Goal: Task Accomplishment & Management: Manage account settings

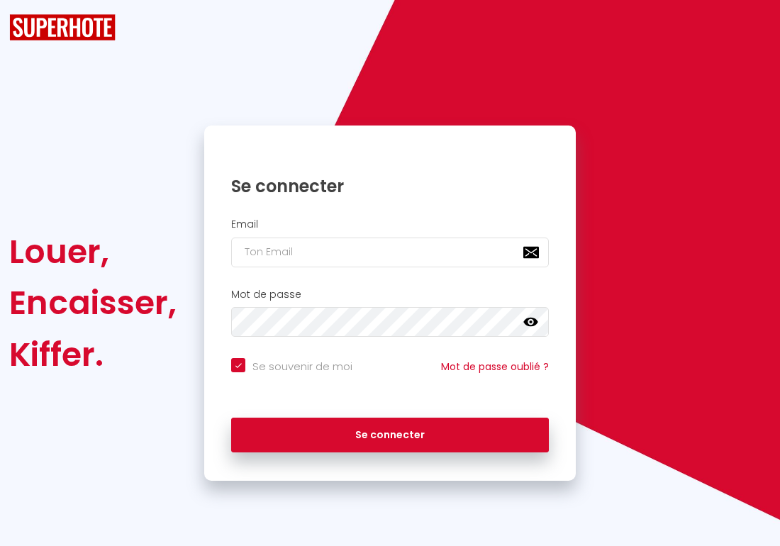
checkbox input "true"
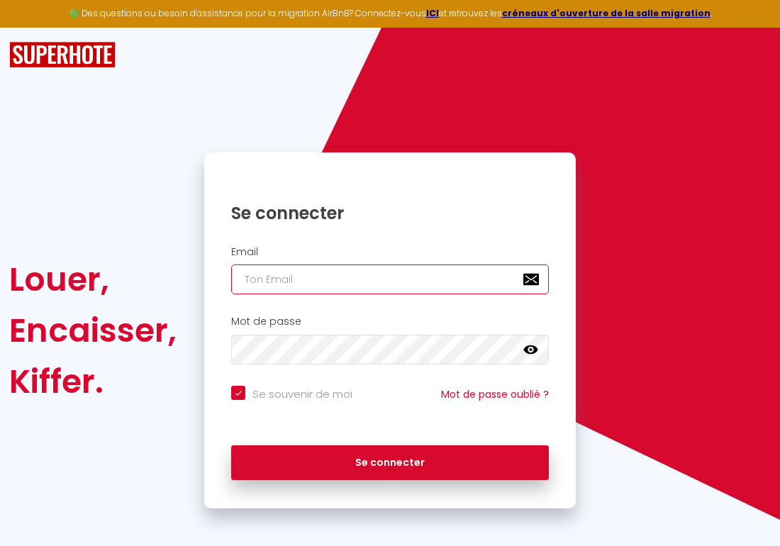
click at [309, 288] on input "email" at bounding box center [390, 279] width 318 height 30
type input "[EMAIL_ADDRESS][DOMAIN_NAME]"
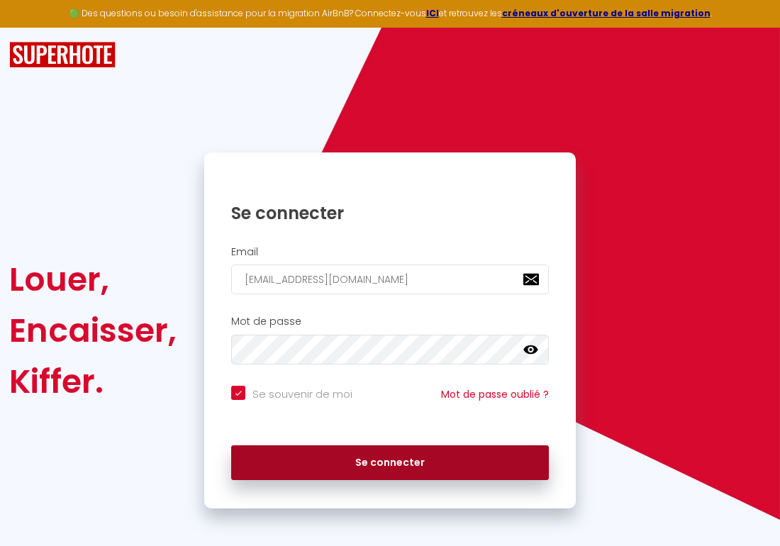
click at [340, 457] on button "Se connecter" at bounding box center [390, 462] width 318 height 35
checkbox input "true"
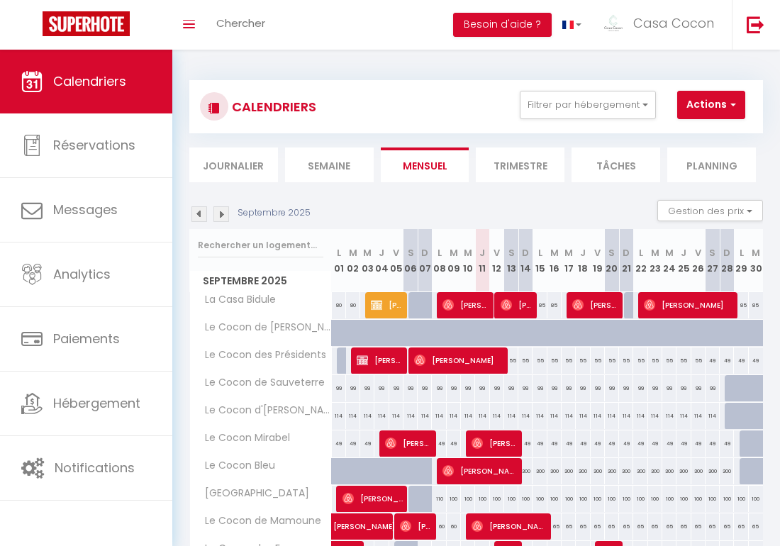
click at [225, 209] on img at bounding box center [221, 214] width 16 height 16
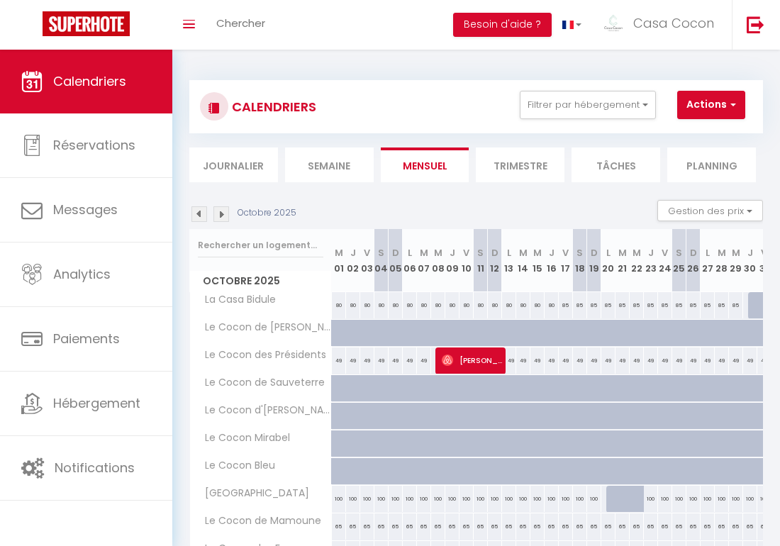
click at [219, 216] on img at bounding box center [221, 214] width 16 height 16
